Goal: Find specific page/section: Find specific page/section

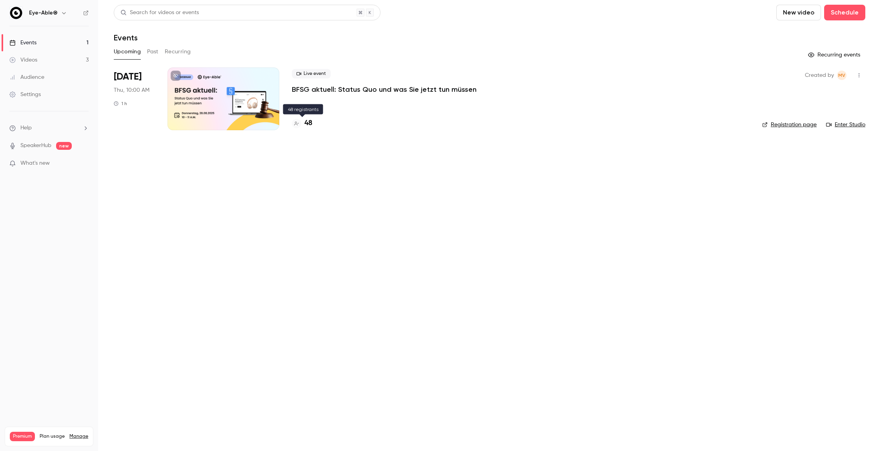
click at [311, 125] on h4 "48" at bounding box center [308, 123] width 8 height 11
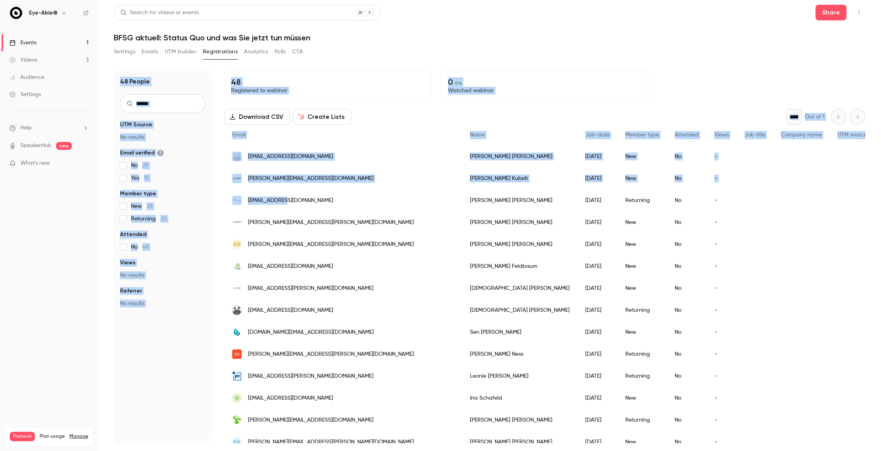
drag, startPoint x: 310, startPoint y: 201, endPoint x: 392, endPoint y: 53, distance: 169.1
click at [392, 53] on section "Settings Emails UTM builder Registrations Analytics Polls CTA 48 People UTM Sou…" at bounding box center [490, 245] width 752 height 398
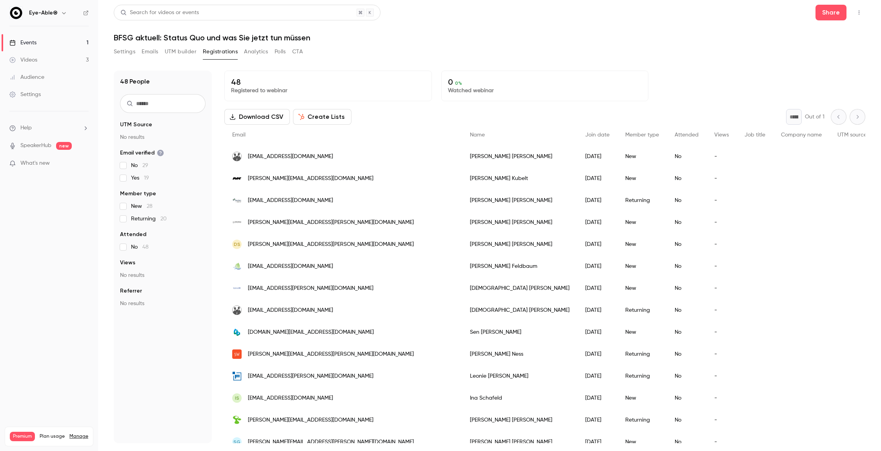
click at [395, 52] on div "Settings Emails UTM builder Registrations Analytics Polls CTA" at bounding box center [490, 54] width 752 height 16
